Goal: Task Accomplishment & Management: Use online tool/utility

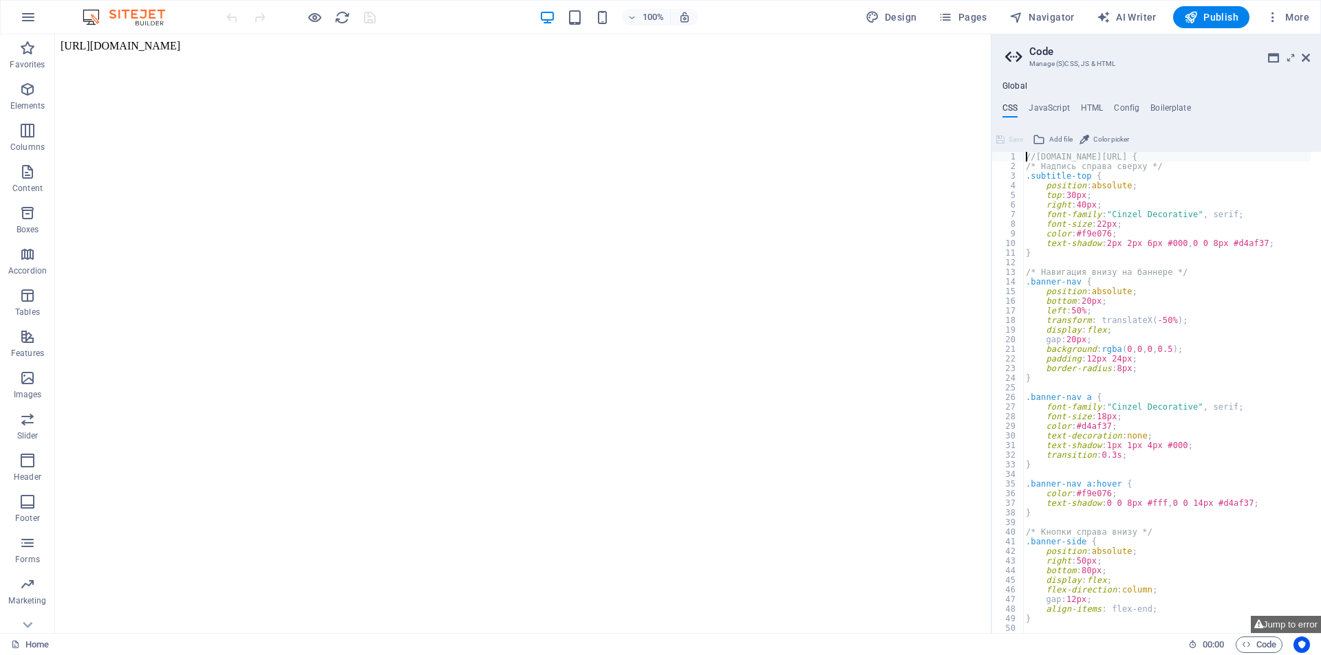
click at [816, 10] on div "100% Design Pages Navigator AI Writer Publish More" at bounding box center [769, 17] width 1091 height 22
click at [327, 54] on html "[URL][DOMAIN_NAME]" at bounding box center [522, 45] width 935 height 23
click at [202, 43] on body "[URL][DOMAIN_NAME]" at bounding box center [523, 46] width 924 height 12
click at [1063, 109] on h4 "JavaScript" at bounding box center [1048, 110] width 41 height 15
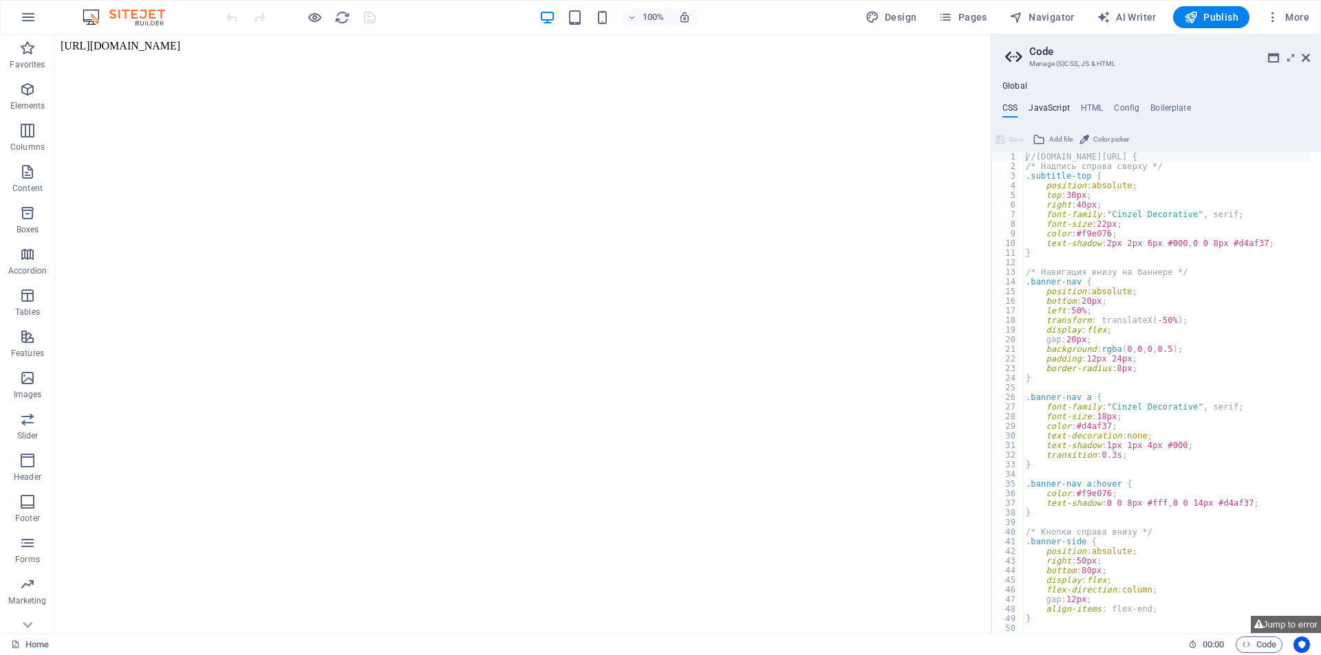
type textarea "/* JS for preset "Language V2" */"
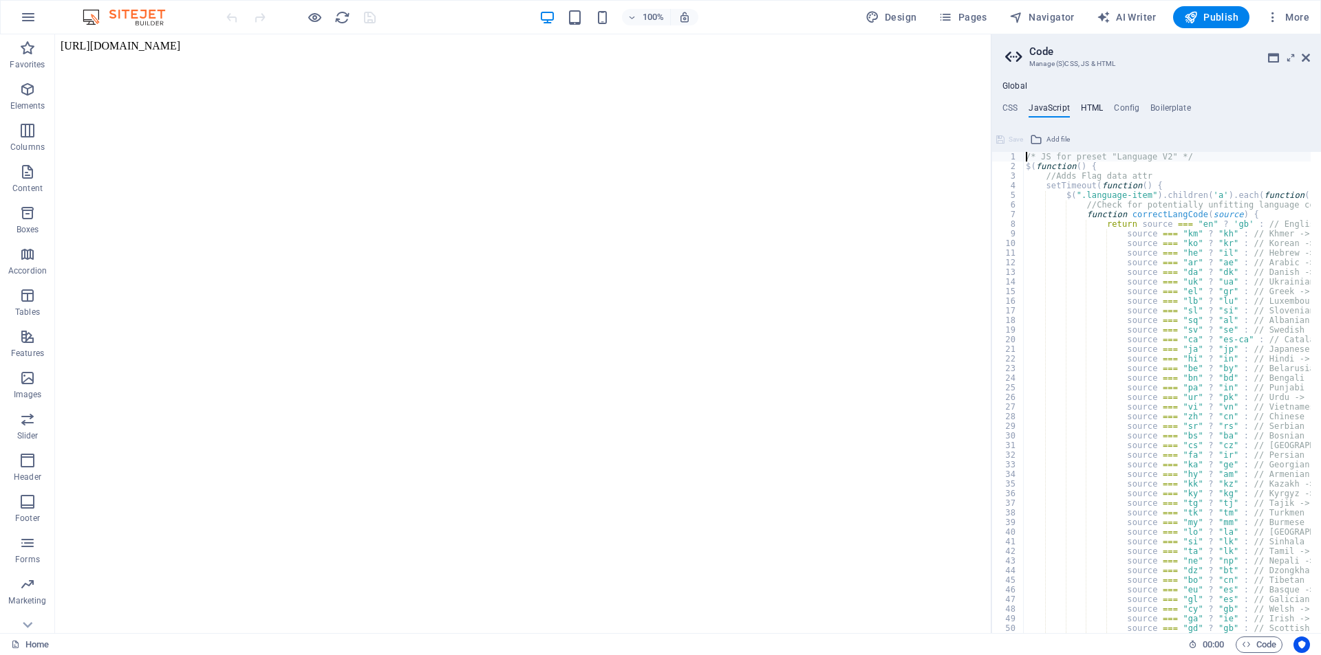
click at [1098, 113] on h4 "HTML" at bounding box center [1092, 110] width 23 height 15
type textarea "https://[DOMAIN_NAME]/images/0/19696032/index-grK9VpeE10YCjhQJzkQ-1A.html{{cont…"
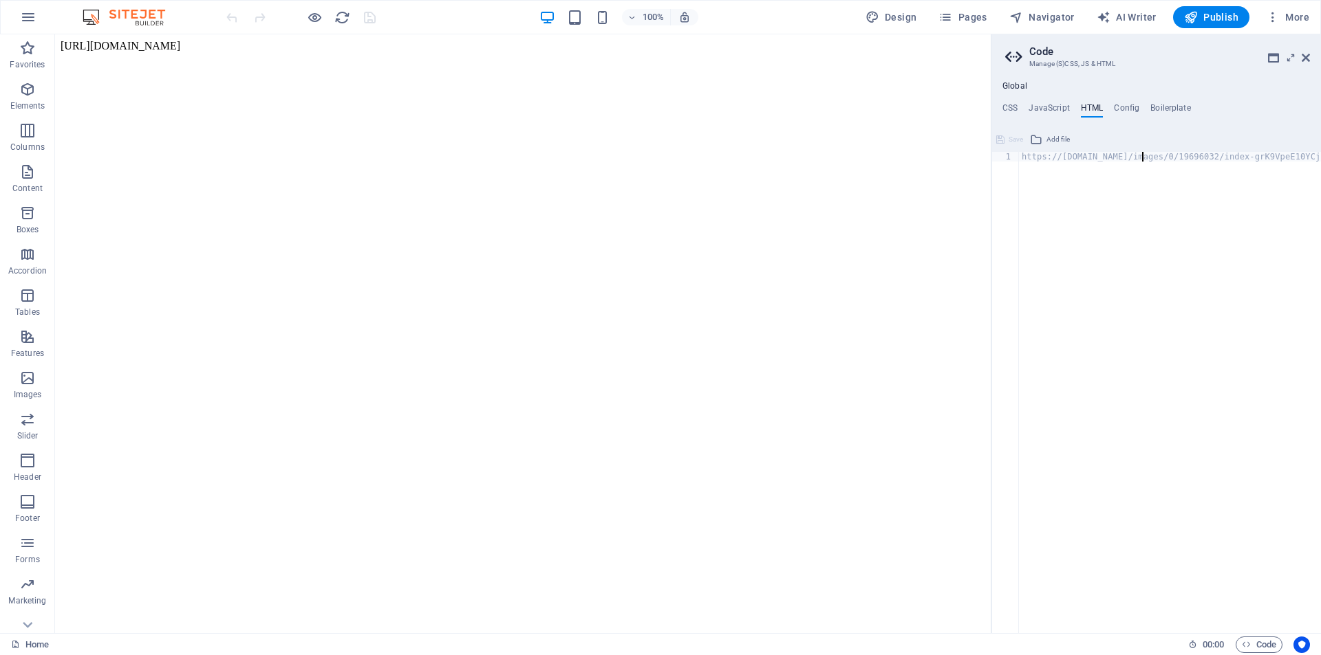
click at [1141, 154] on div "https://[DOMAIN_NAME]/images/0/19696032/index-grK9VpeE10YCjhQJzkQ-1A.html{{cont…" at bounding box center [1228, 397] width 418 height 490
click at [1120, 157] on div "https://[DOMAIN_NAME]/images/0/19696032/index-grK9VpeE10YCjhQJzkQ-1A.html{{cont…" at bounding box center [1228, 397] width 418 height 490
drag, startPoint x: 1241, startPoint y: 191, endPoint x: 984, endPoint y: 154, distance: 260.5
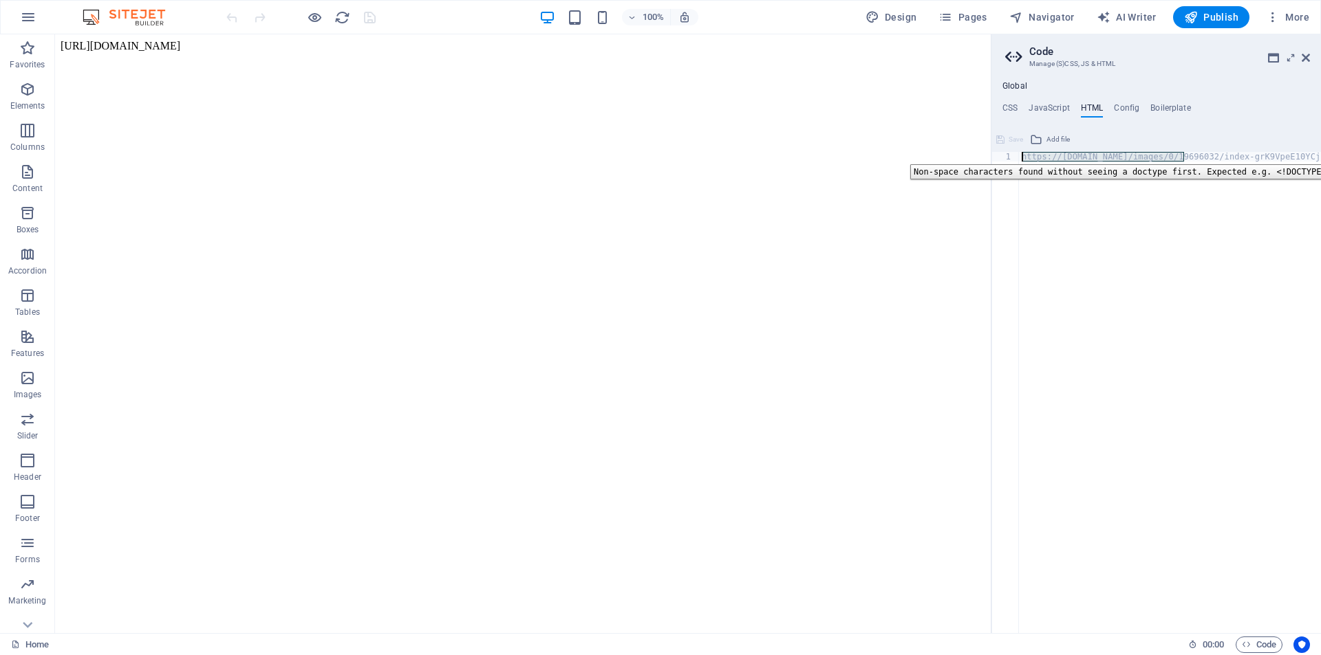
click at [1102, 158] on div "https://[DOMAIN_NAME]/images/0/19696032/index-grK9VpeE10YCjhQJzkQ-1A.html{{cont…" at bounding box center [1170, 392] width 302 height 481
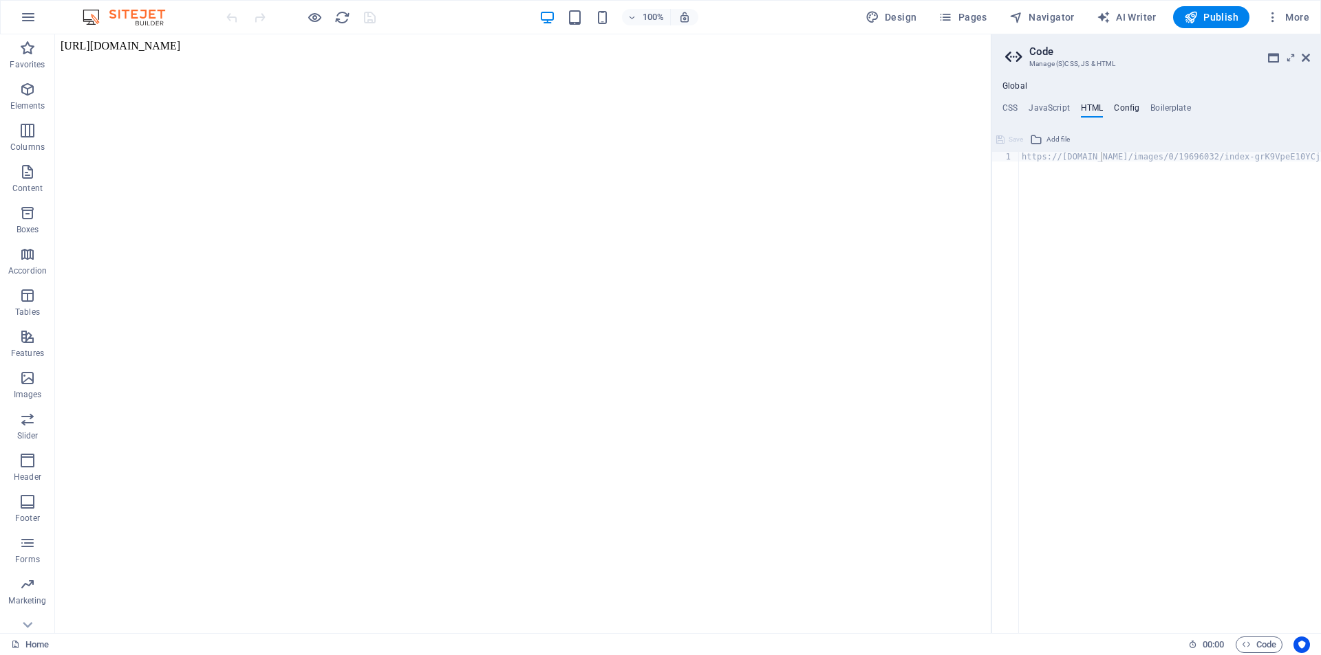
click at [1128, 106] on h4 "Config" at bounding box center [1126, 110] width 25 height 15
type textarea "/**"
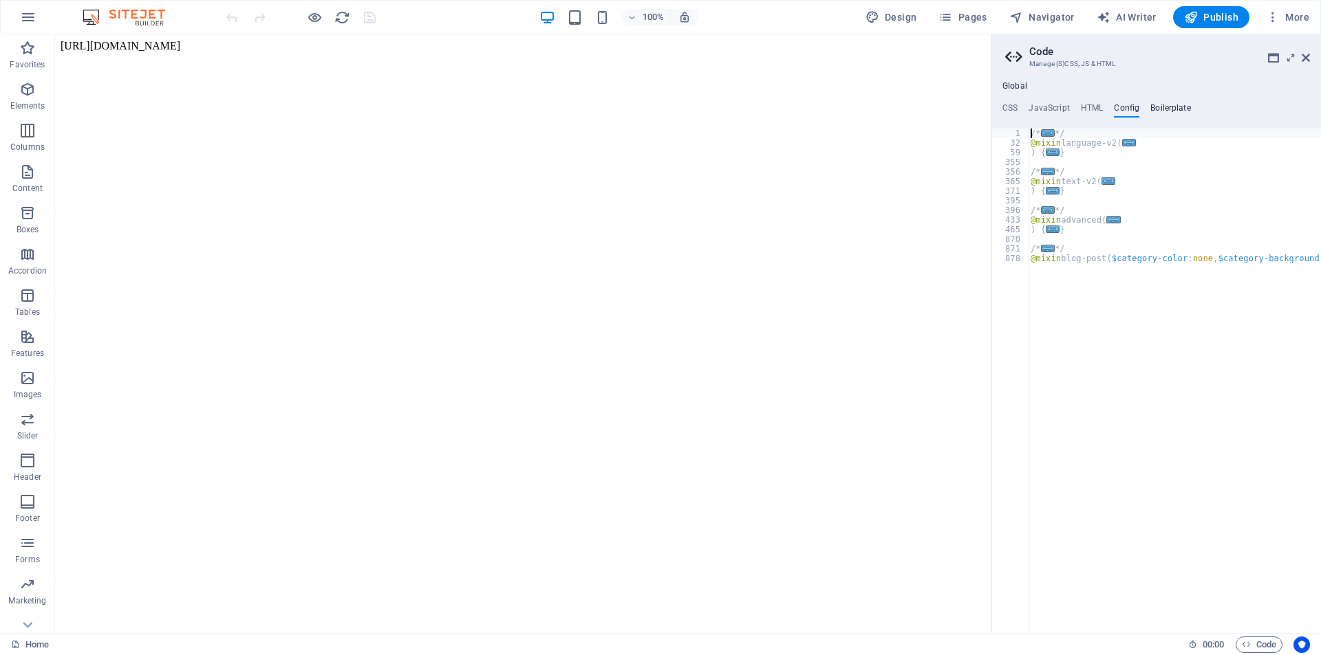
click at [1169, 106] on h4 "Boilerplate" at bounding box center [1170, 110] width 41 height 15
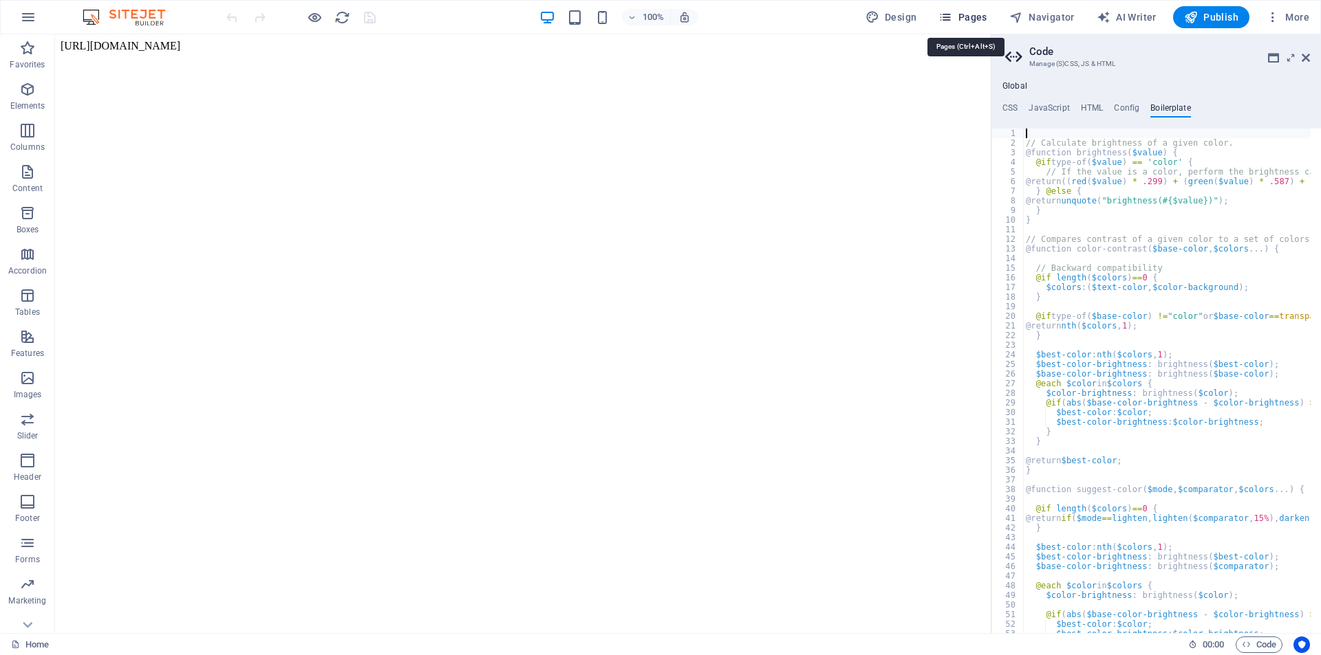
click at [952, 19] on icon "button" at bounding box center [945, 17] width 14 height 14
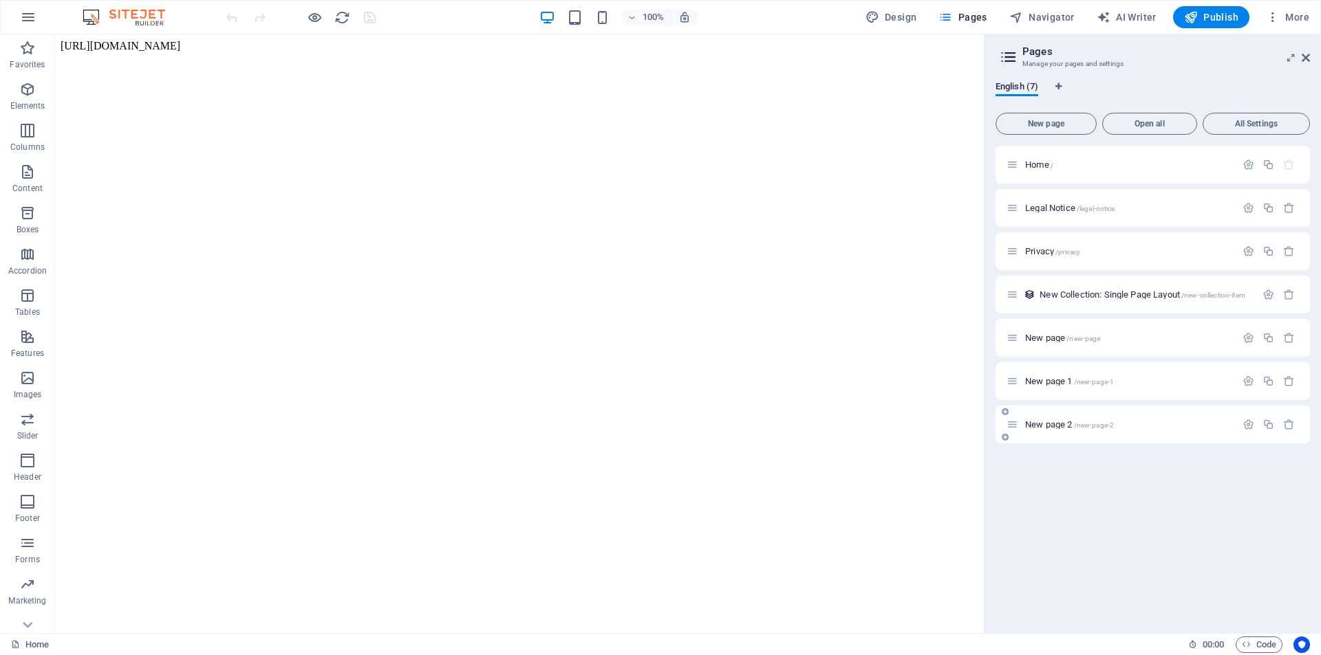
click at [1084, 431] on div "New page 2 /new-page-2" at bounding box center [1120, 425] width 229 height 16
click at [1081, 426] on span "/new-page-2" at bounding box center [1094, 426] width 41 height 8
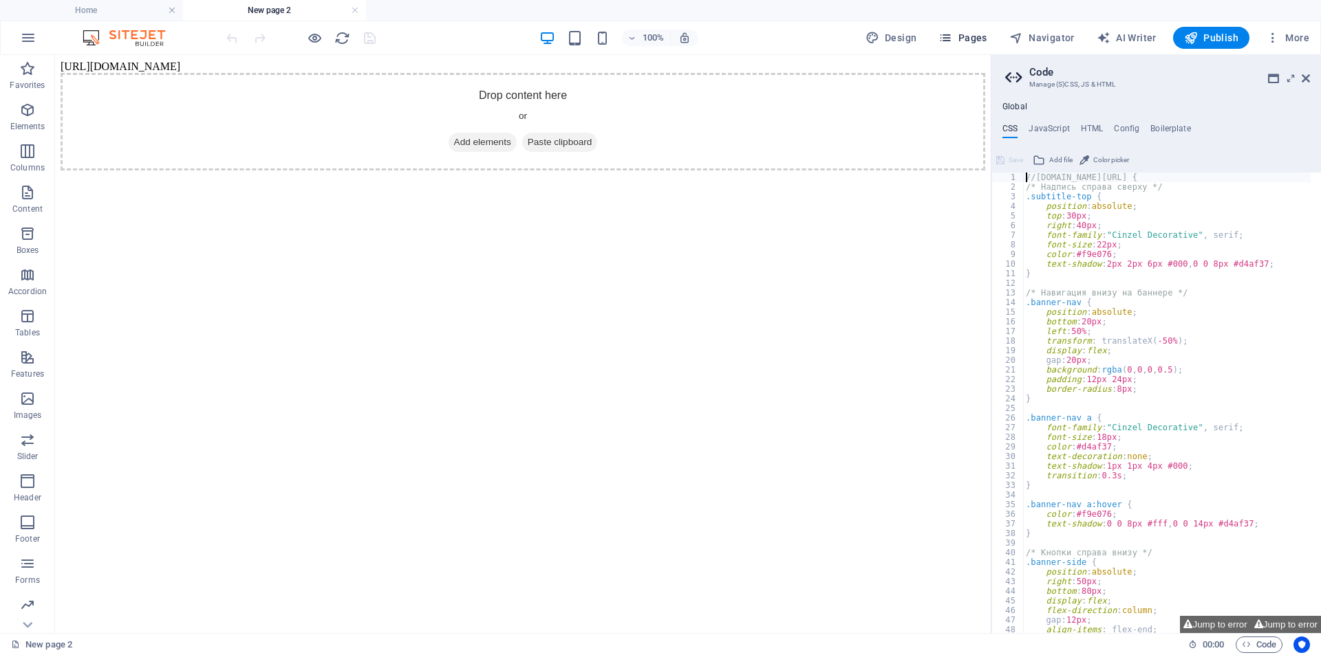
click at [976, 39] on span "Pages" at bounding box center [962, 38] width 48 height 14
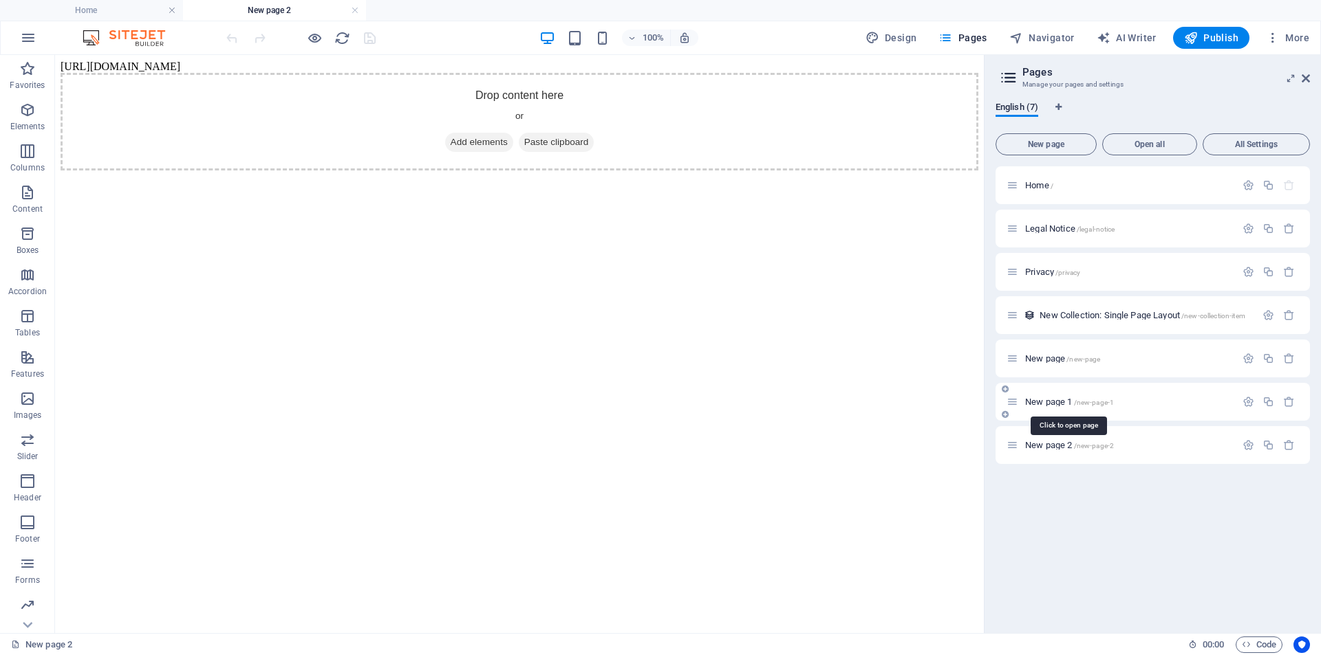
click at [1052, 398] on span "New page 1 /new-page-1" at bounding box center [1069, 402] width 89 height 10
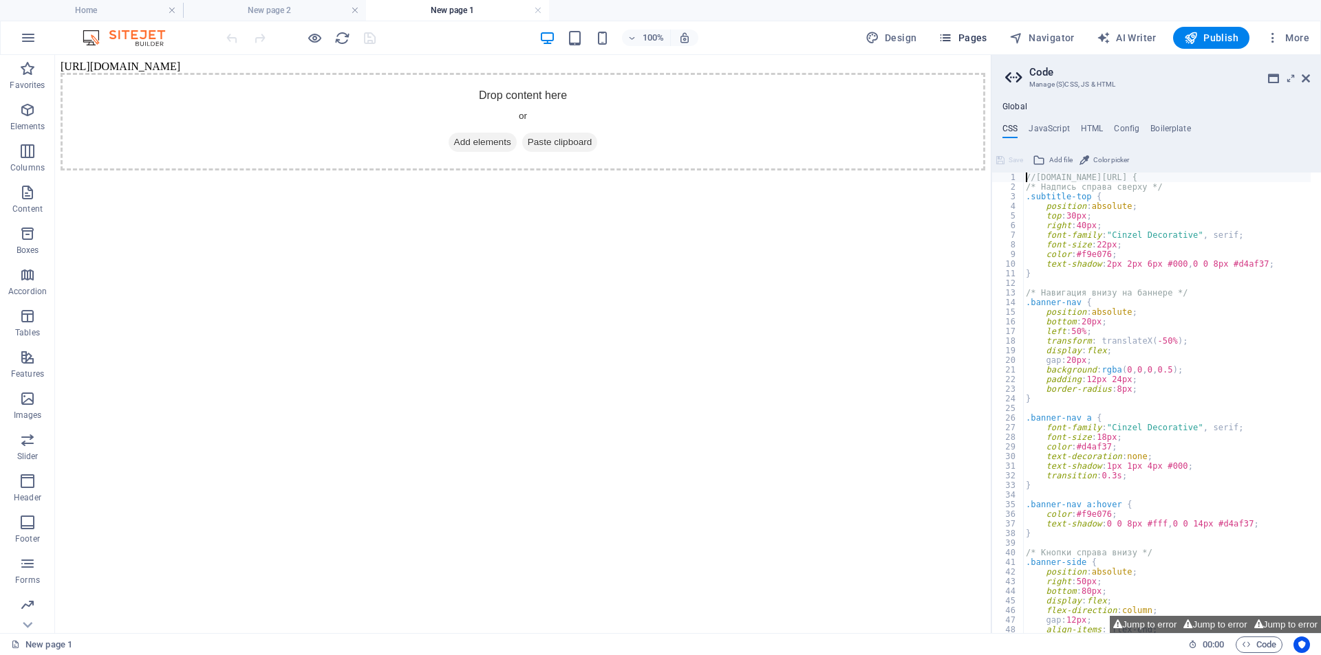
click at [969, 34] on span "Pages" at bounding box center [962, 38] width 48 height 14
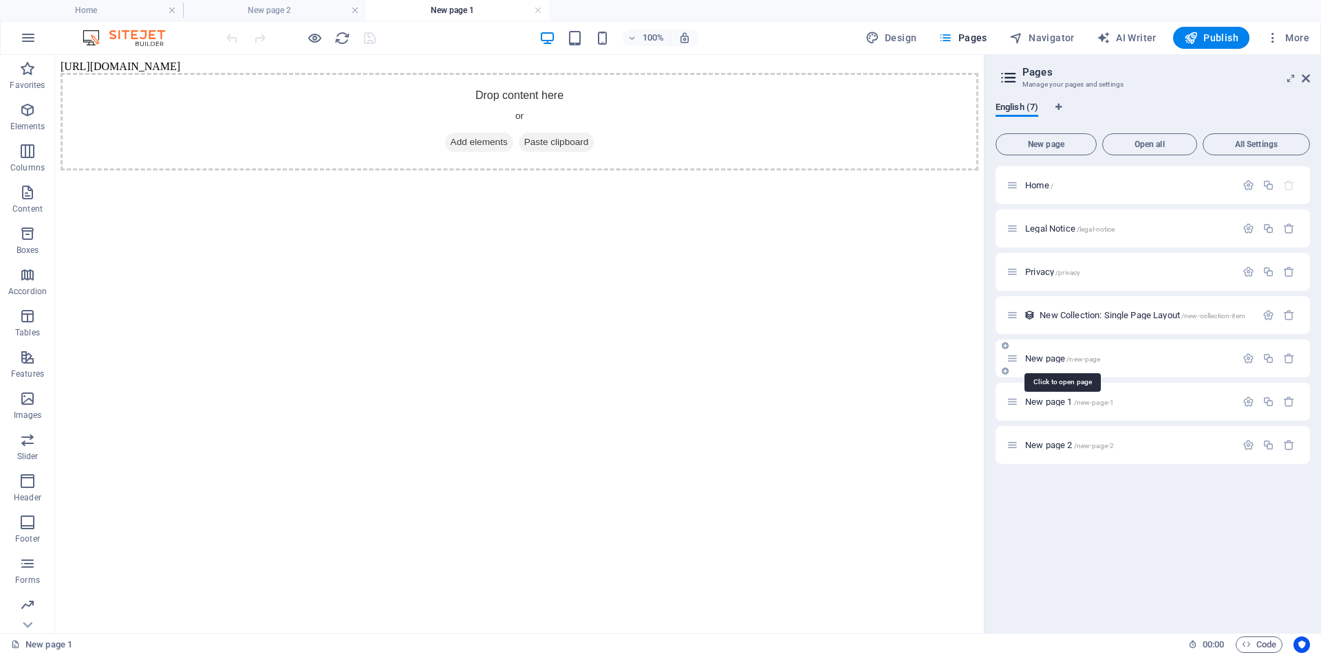
click at [1056, 354] on span "New page /new-page" at bounding box center [1062, 359] width 75 height 10
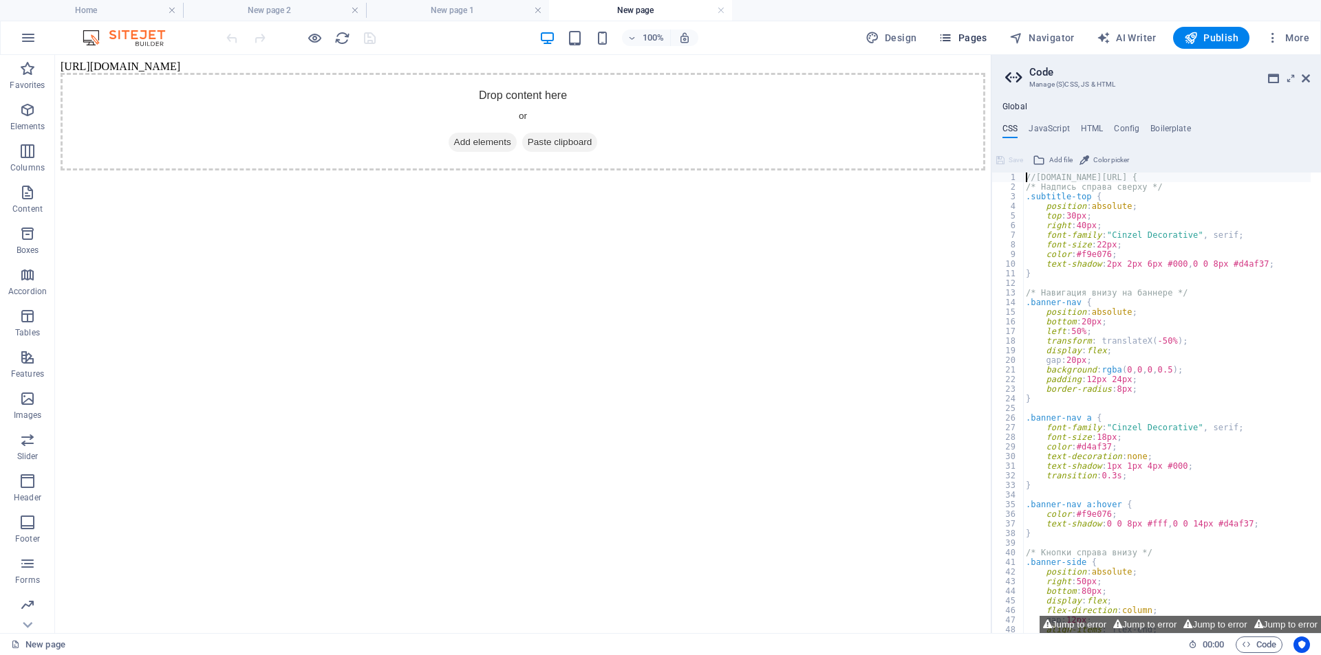
click at [966, 36] on span "Pages" at bounding box center [962, 38] width 48 height 14
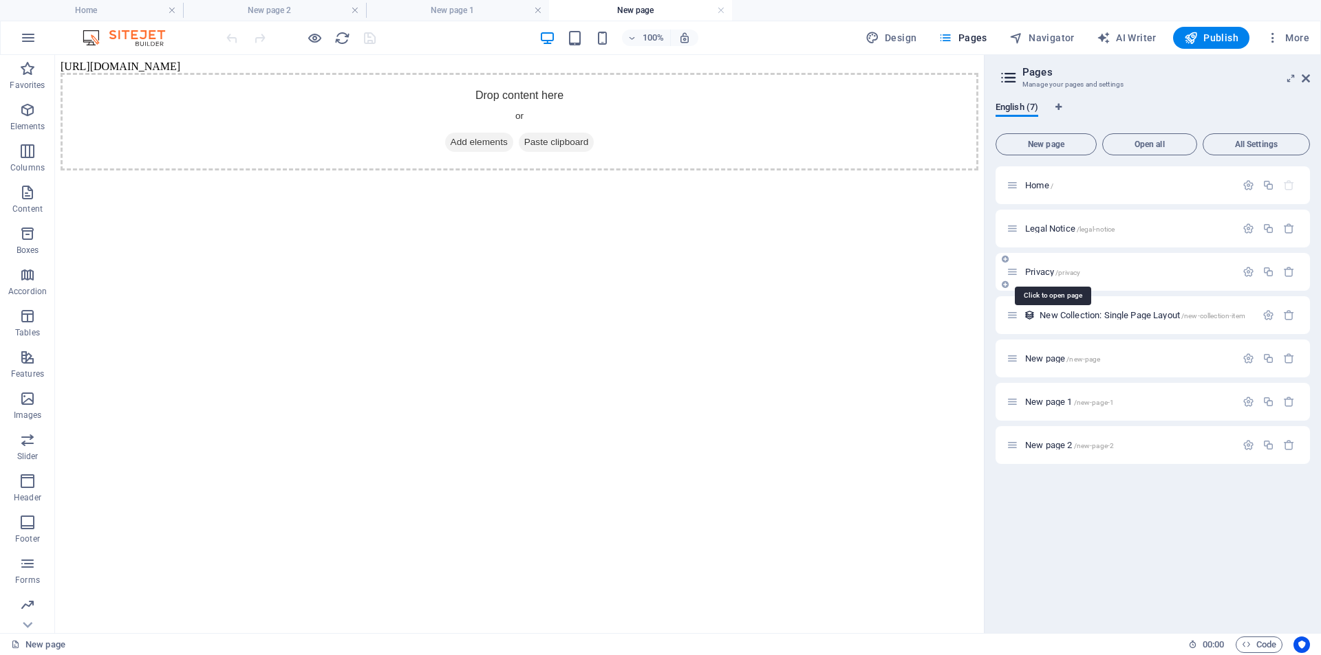
click at [1042, 272] on span "Privacy /privacy" at bounding box center [1052, 272] width 55 height 10
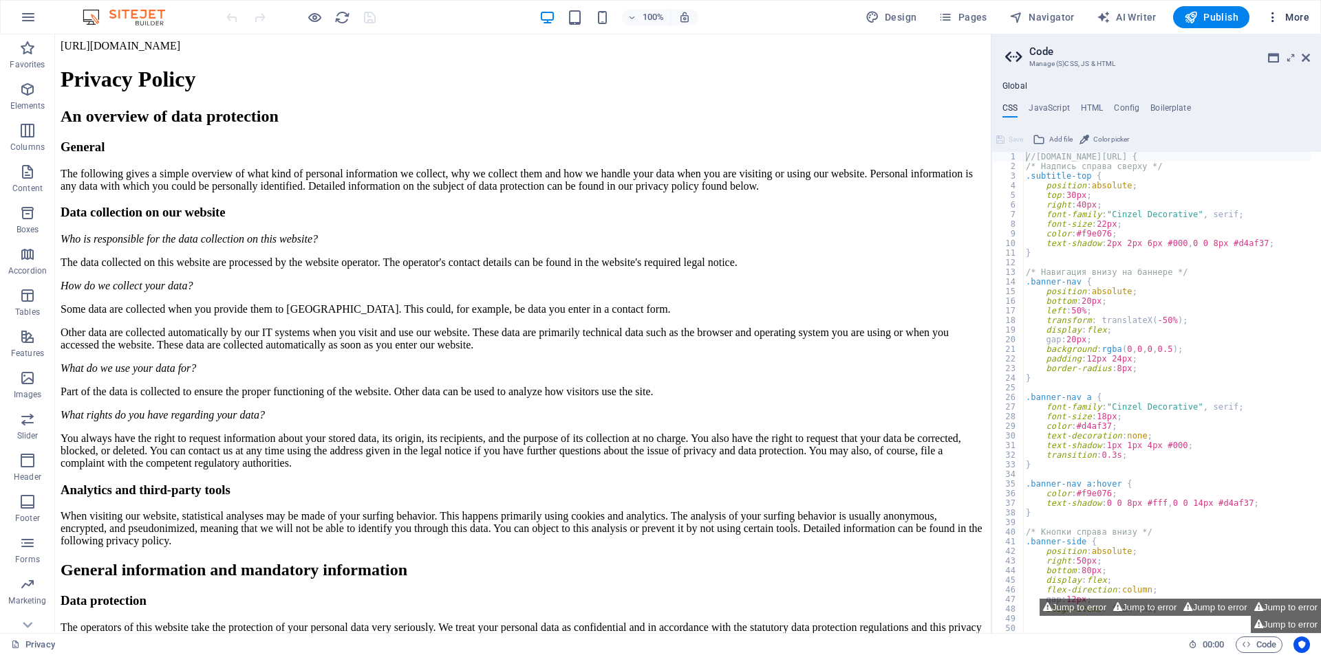
click at [1278, 18] on icon "button" at bounding box center [1273, 17] width 14 height 14
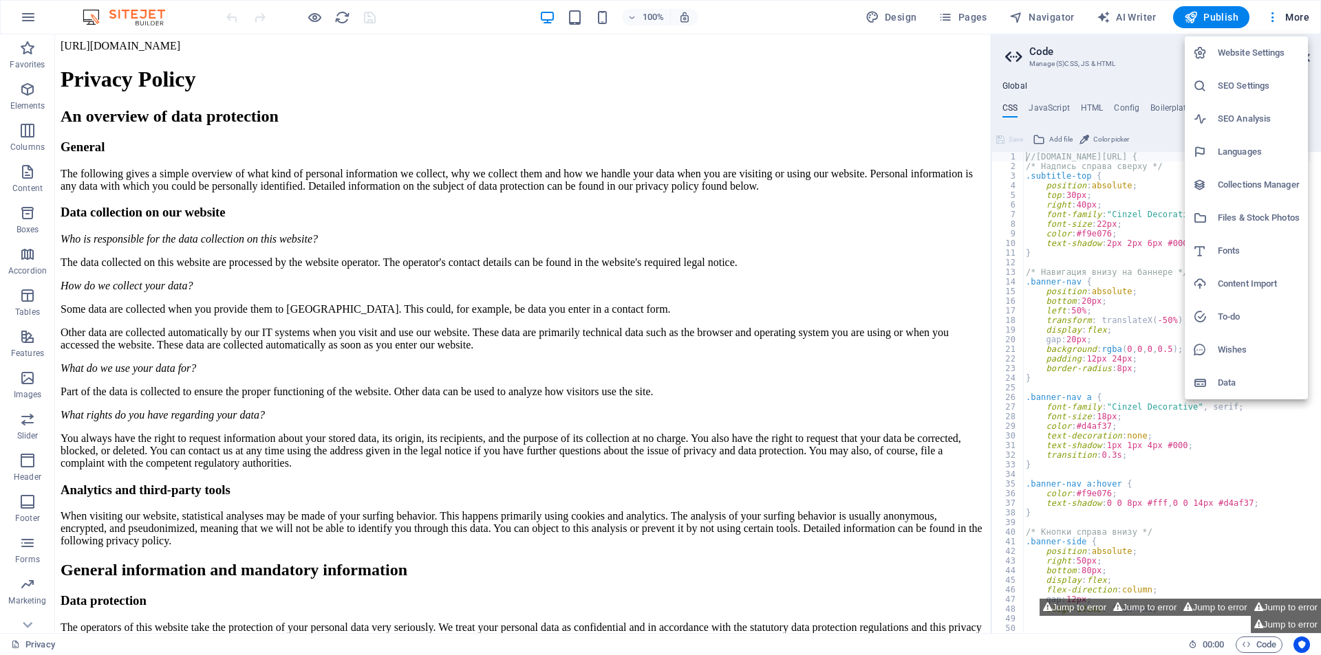
click at [834, 6] on div at bounding box center [660, 327] width 1321 height 655
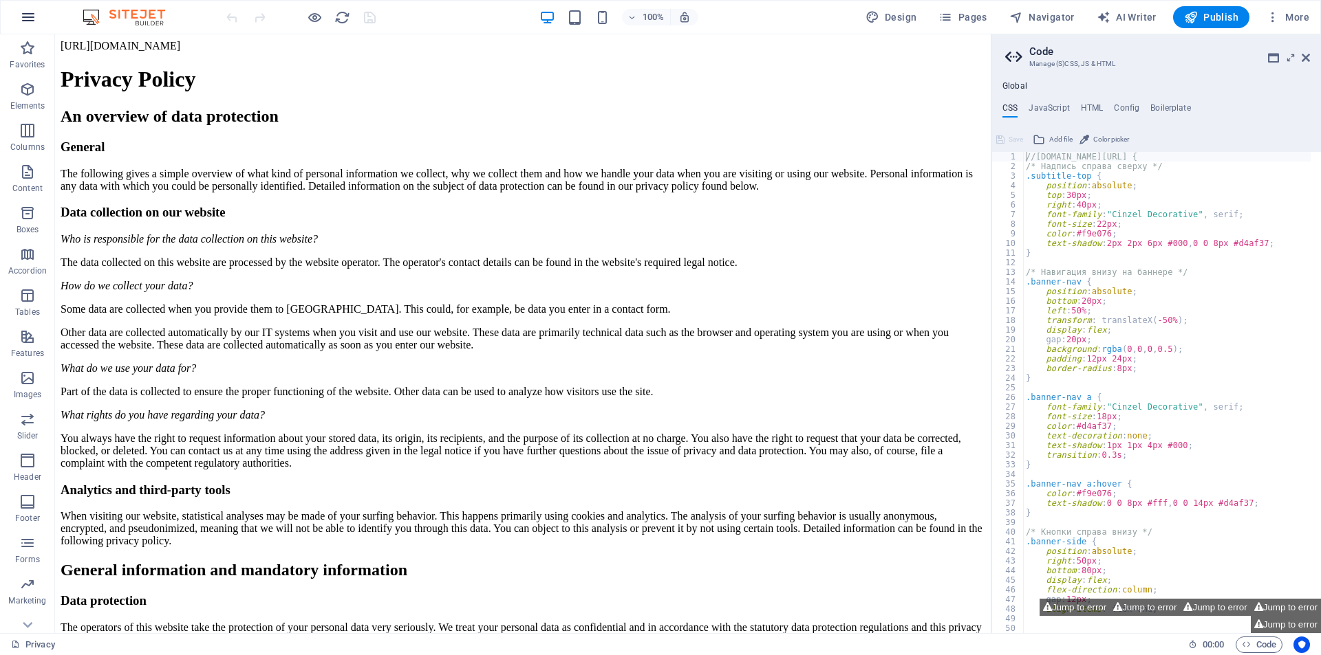
click at [34, 15] on icon "button" at bounding box center [28, 17] width 17 height 17
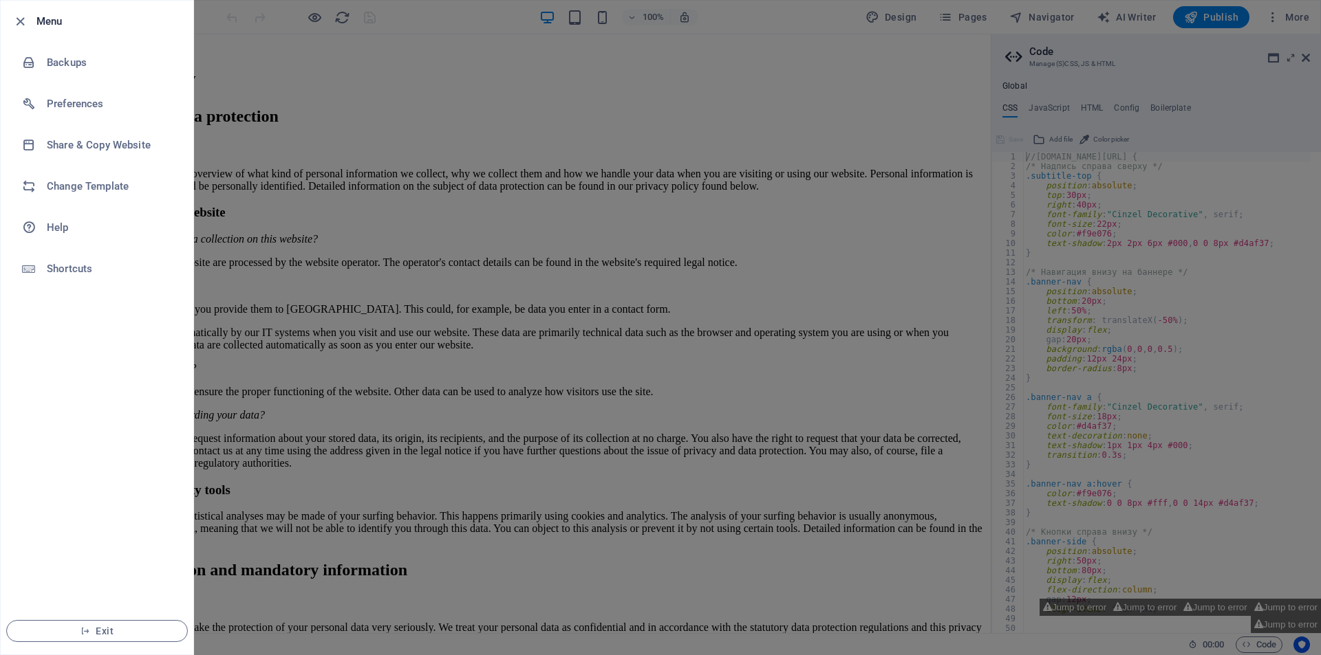
click at [413, 18] on div at bounding box center [660, 327] width 1321 height 655
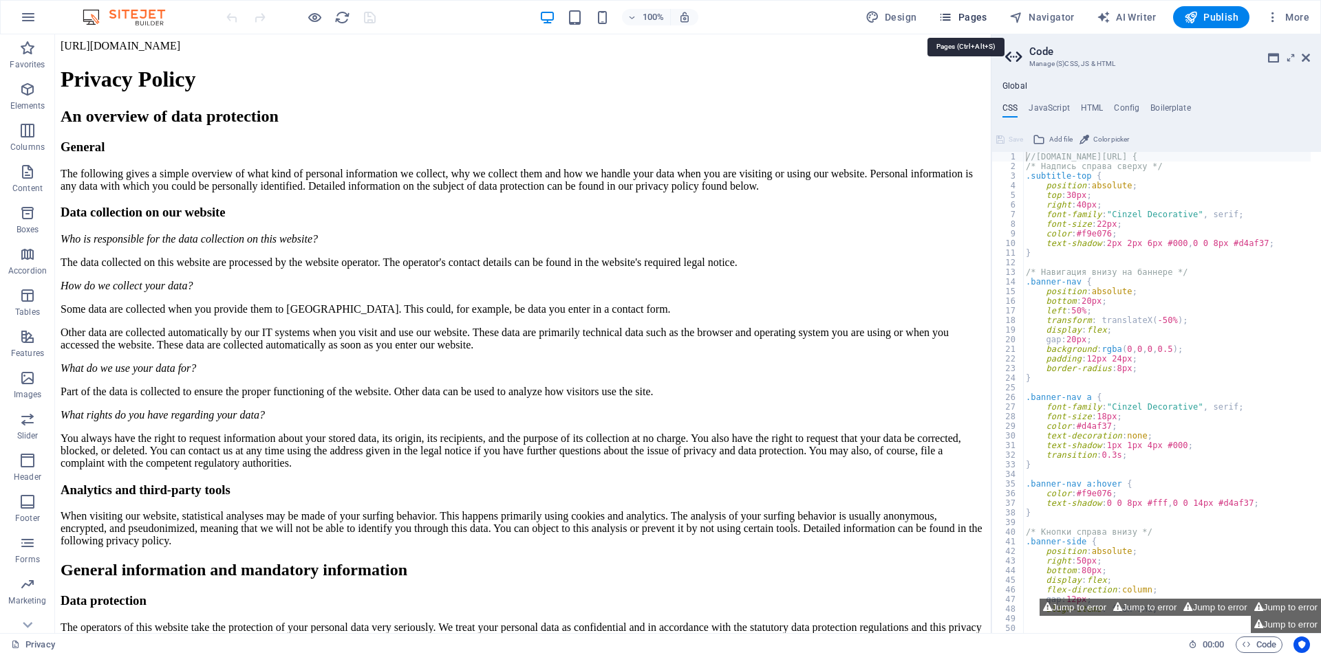
click at [964, 14] on span "Pages" at bounding box center [962, 17] width 48 height 14
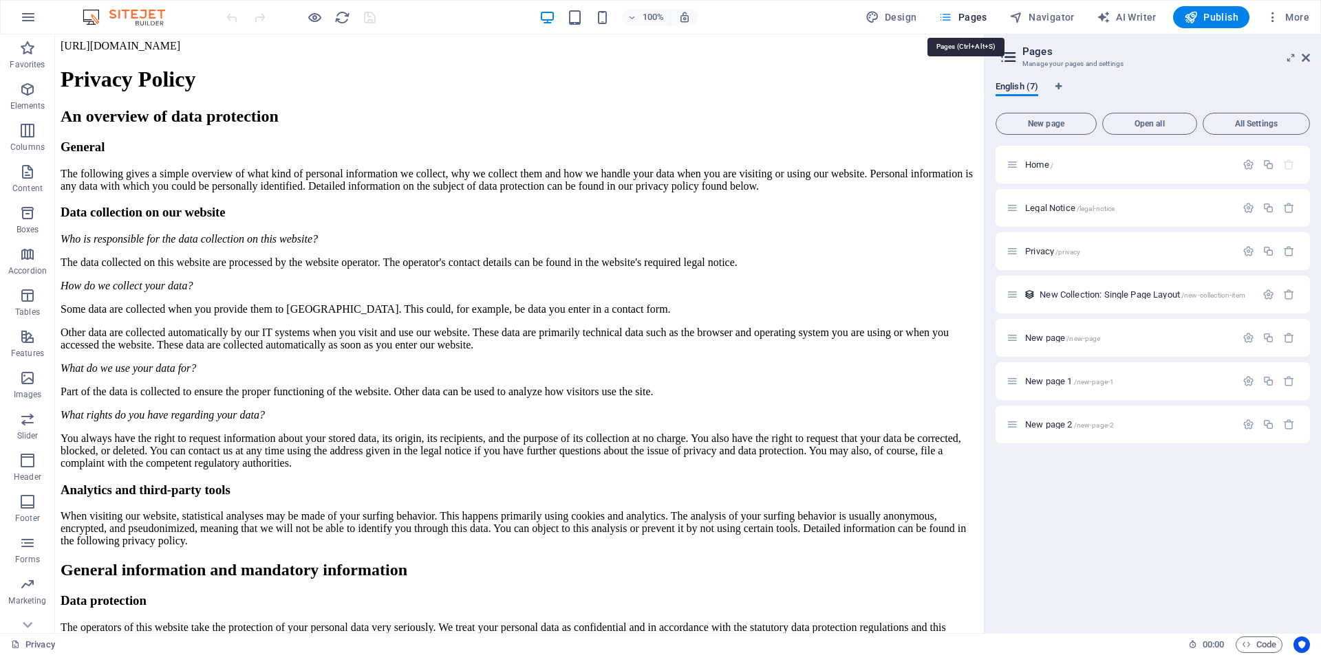
click at [964, 14] on span "Pages" at bounding box center [962, 17] width 48 height 14
click at [917, 18] on span "Design" at bounding box center [891, 17] width 52 height 14
select select "px"
select select "400"
select select "px"
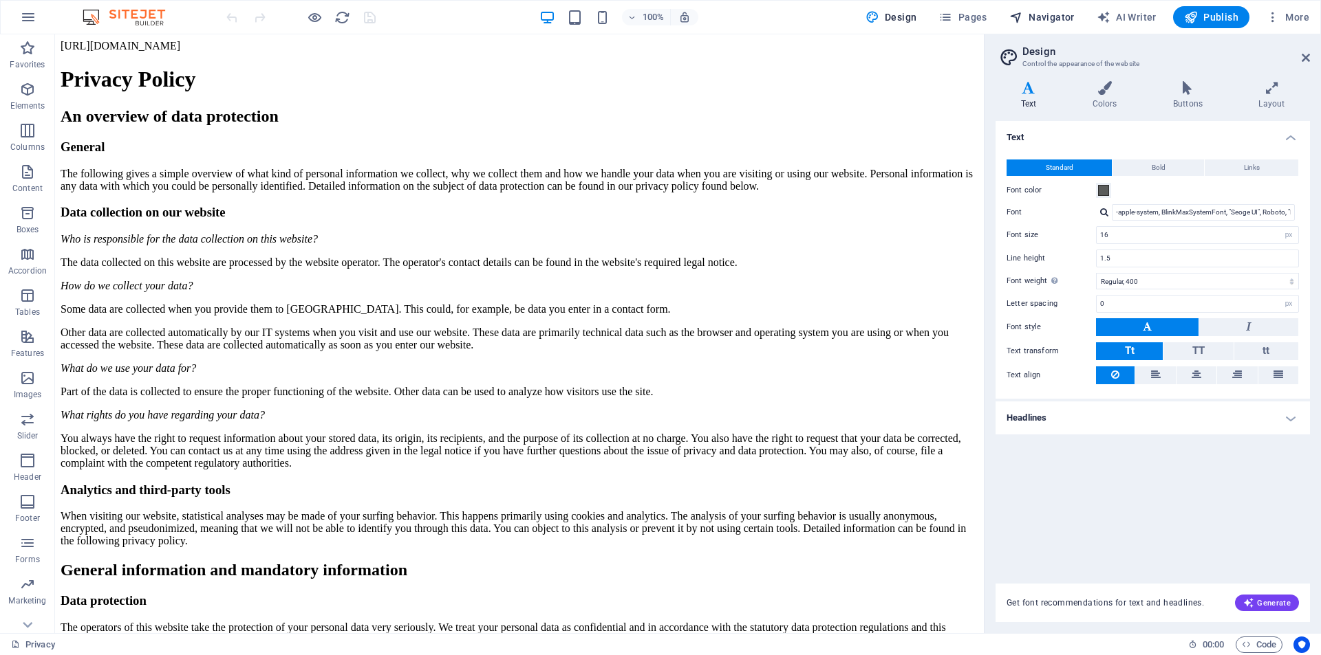
click at [1039, 17] on span "Navigator" at bounding box center [1041, 17] width 65 height 14
select select "18115456-en"
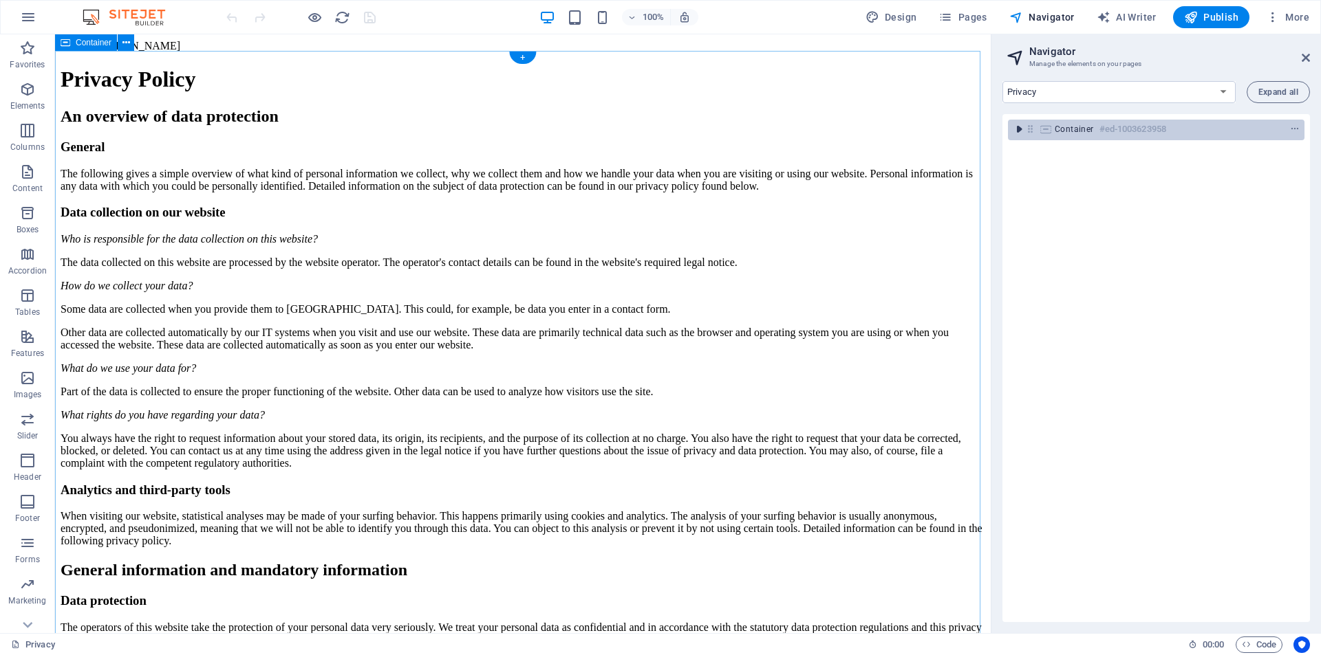
click at [1022, 132] on icon "toggle-expand" at bounding box center [1019, 129] width 14 height 14
click at [1080, 128] on span "Container" at bounding box center [1073, 129] width 39 height 11
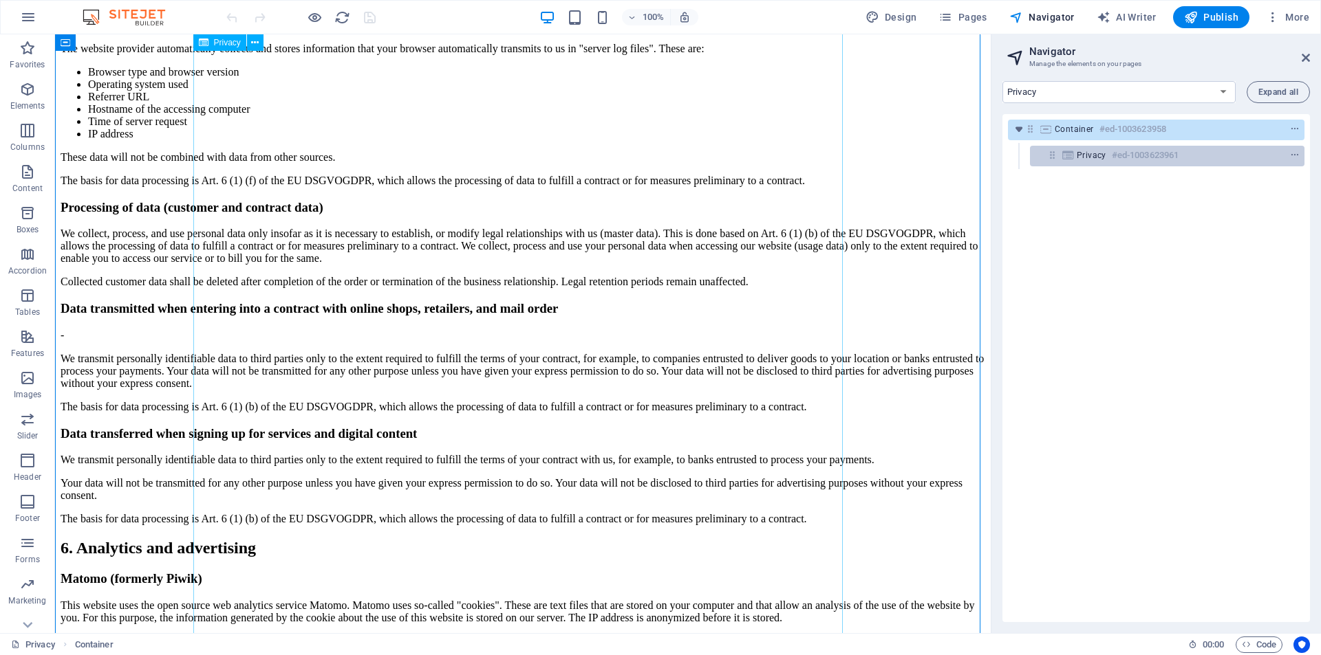
click at [1094, 153] on span "Privacy" at bounding box center [1091, 155] width 30 height 11
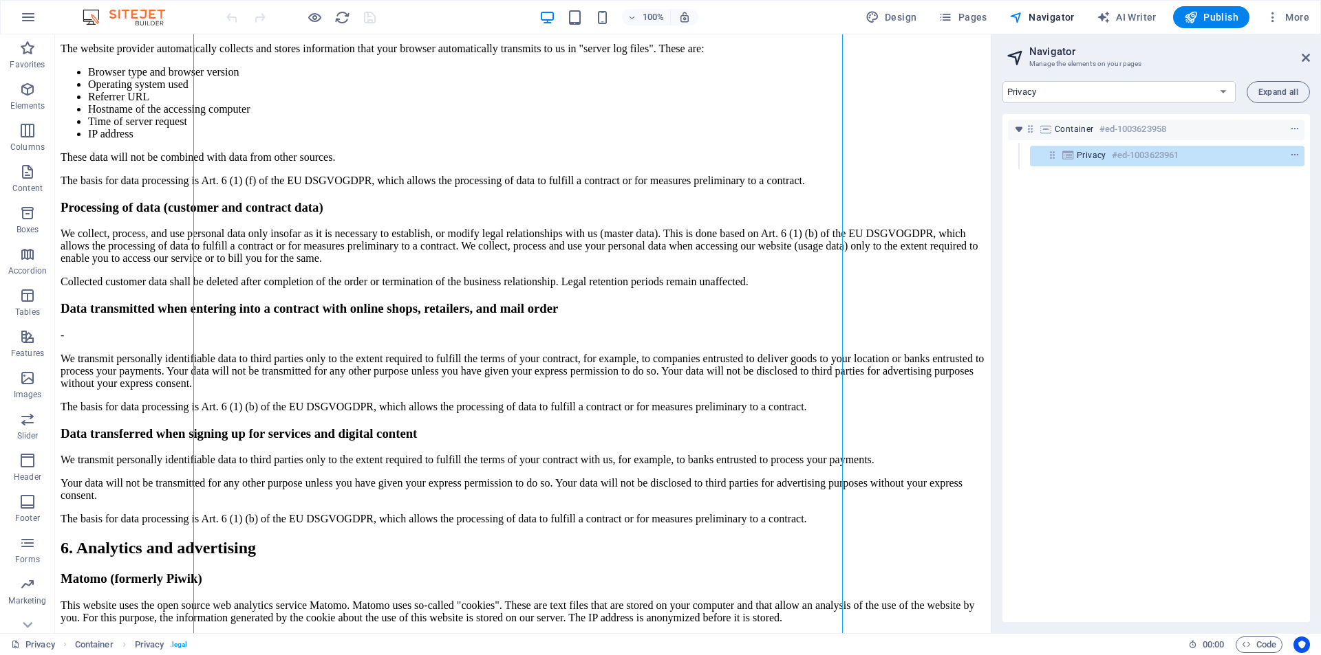
click at [1085, 269] on div "Container #ed-1003623958 Privacy #ed-1003623961" at bounding box center [1155, 368] width 307 height 508
